Goal: Information Seeking & Learning: Learn about a topic

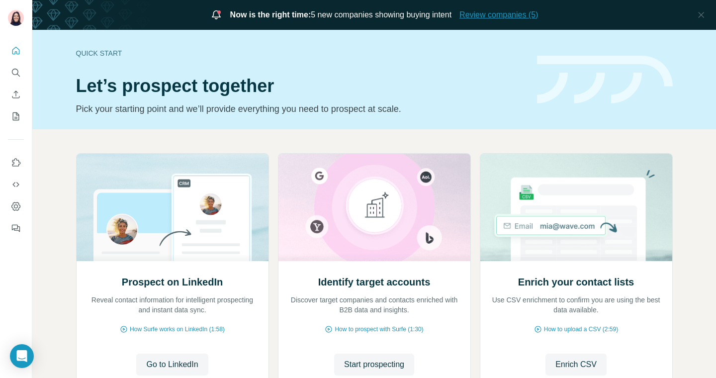
click at [493, 19] on span "Review companies (5)" at bounding box center [498, 15] width 79 height 12
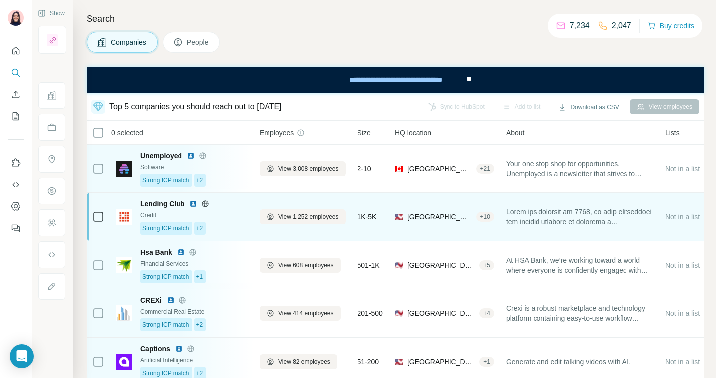
click at [225, 226] on div "Strong ICP match +2" at bounding box center [193, 228] width 107 height 13
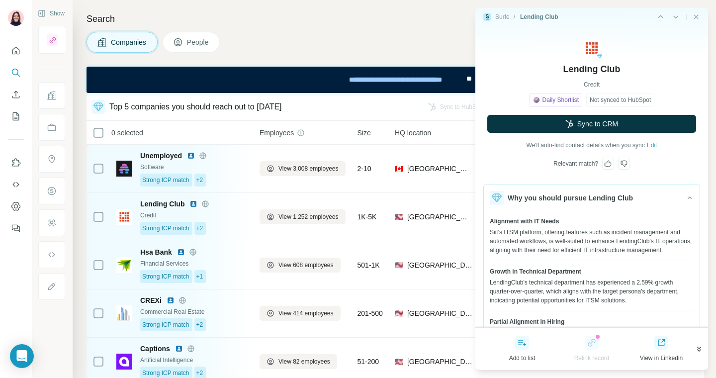
click at [698, 350] on icon "button" at bounding box center [699, 348] width 4 height 5
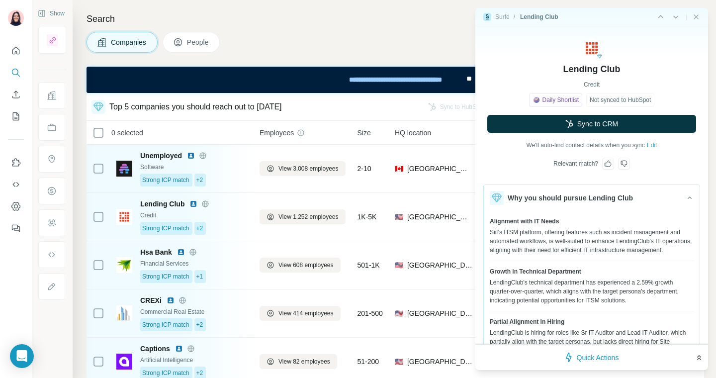
click at [589, 359] on span "Quick Actions" at bounding box center [598, 357] width 42 height 10
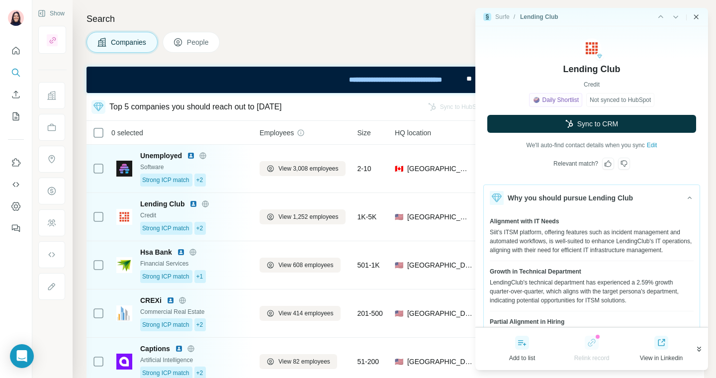
click at [695, 15] on icon "Close side panel" at bounding box center [696, 17] width 8 height 8
